Goal: Go to known website: Access a specific website the user already knows

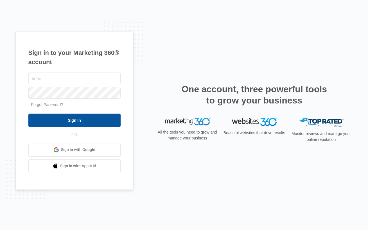
type input "[EMAIL_ADDRESS][DOMAIN_NAME]"
click at [60, 118] on input "Sign In" at bounding box center [74, 120] width 92 height 13
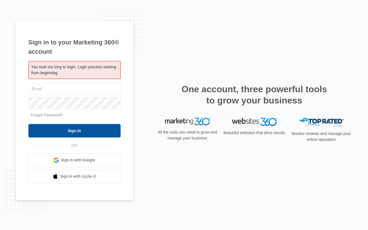
type input "[EMAIL_ADDRESS][DOMAIN_NAME]"
click at [62, 130] on input "Sign In" at bounding box center [74, 130] width 92 height 13
